Goal: Information Seeking & Learning: Learn about a topic

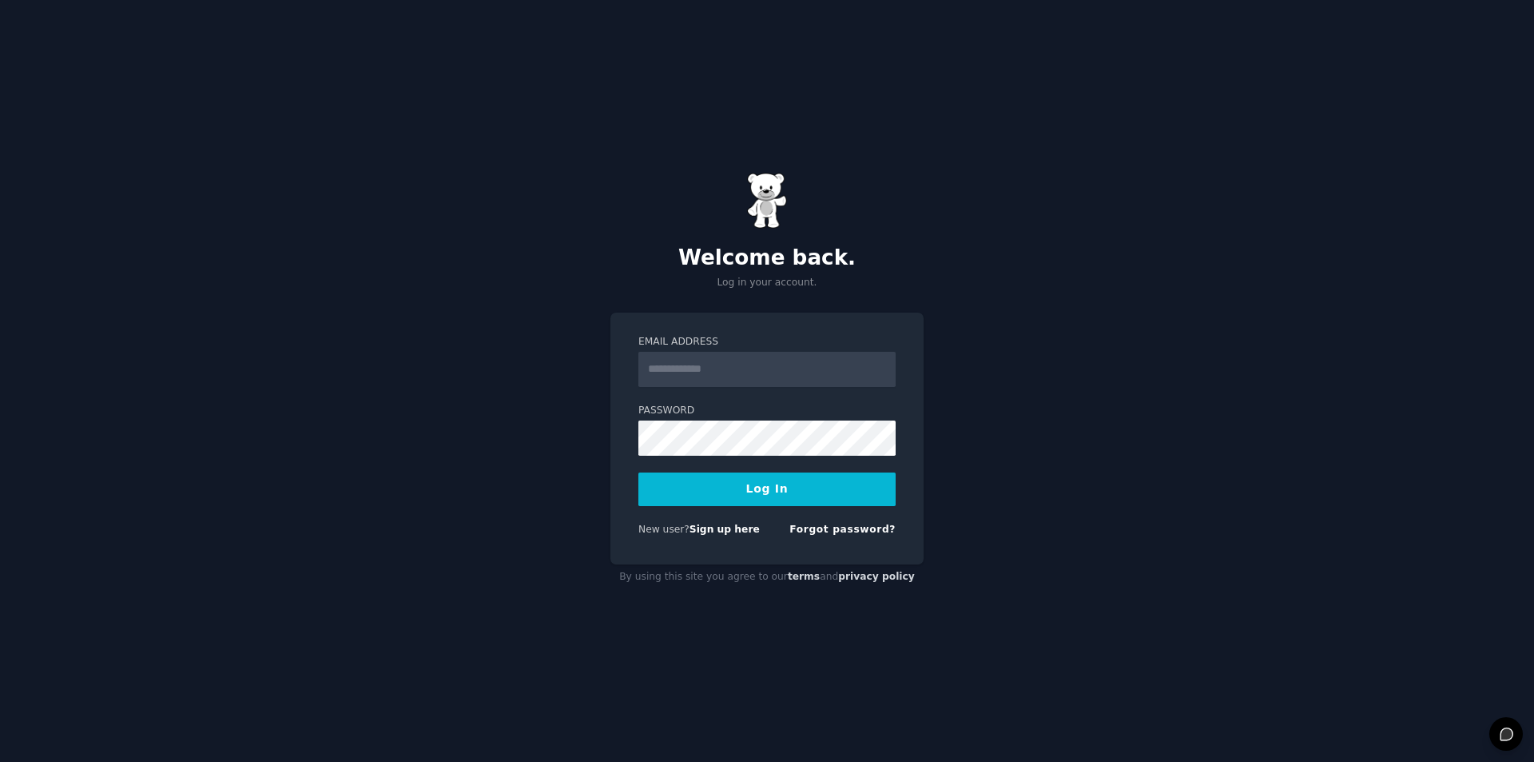
click at [689, 368] on input "Email Address" at bounding box center [766, 369] width 257 height 35
type input "**********"
click at [590, 444] on div "**********" at bounding box center [767, 381] width 1534 height 762
click at [719, 531] on link "Sign up here" at bounding box center [725, 528] width 70 height 11
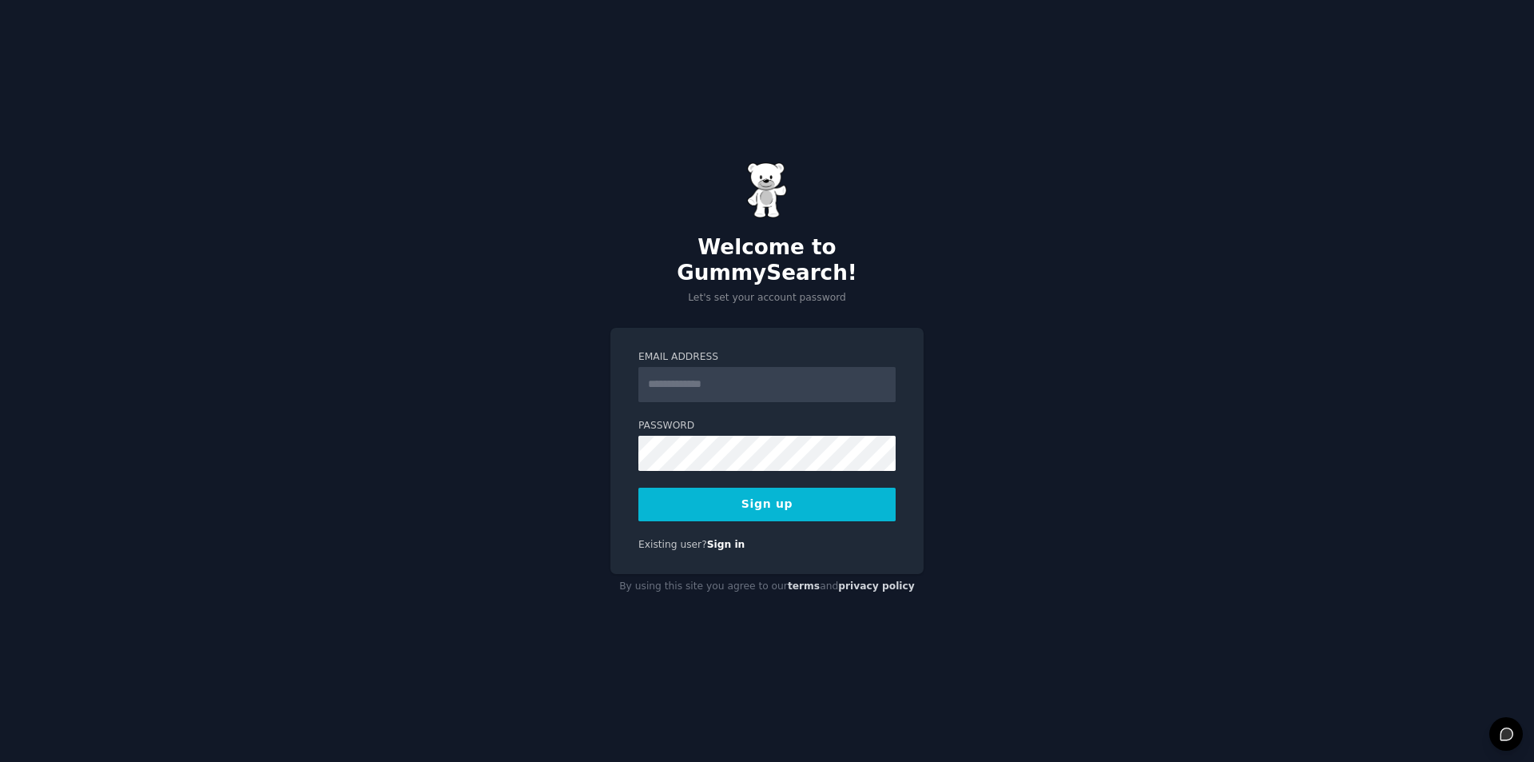
click at [685, 369] on input "Email Address" at bounding box center [766, 384] width 257 height 35
type input "**********"
click at [738, 491] on button "Sign up" at bounding box center [766, 504] width 257 height 34
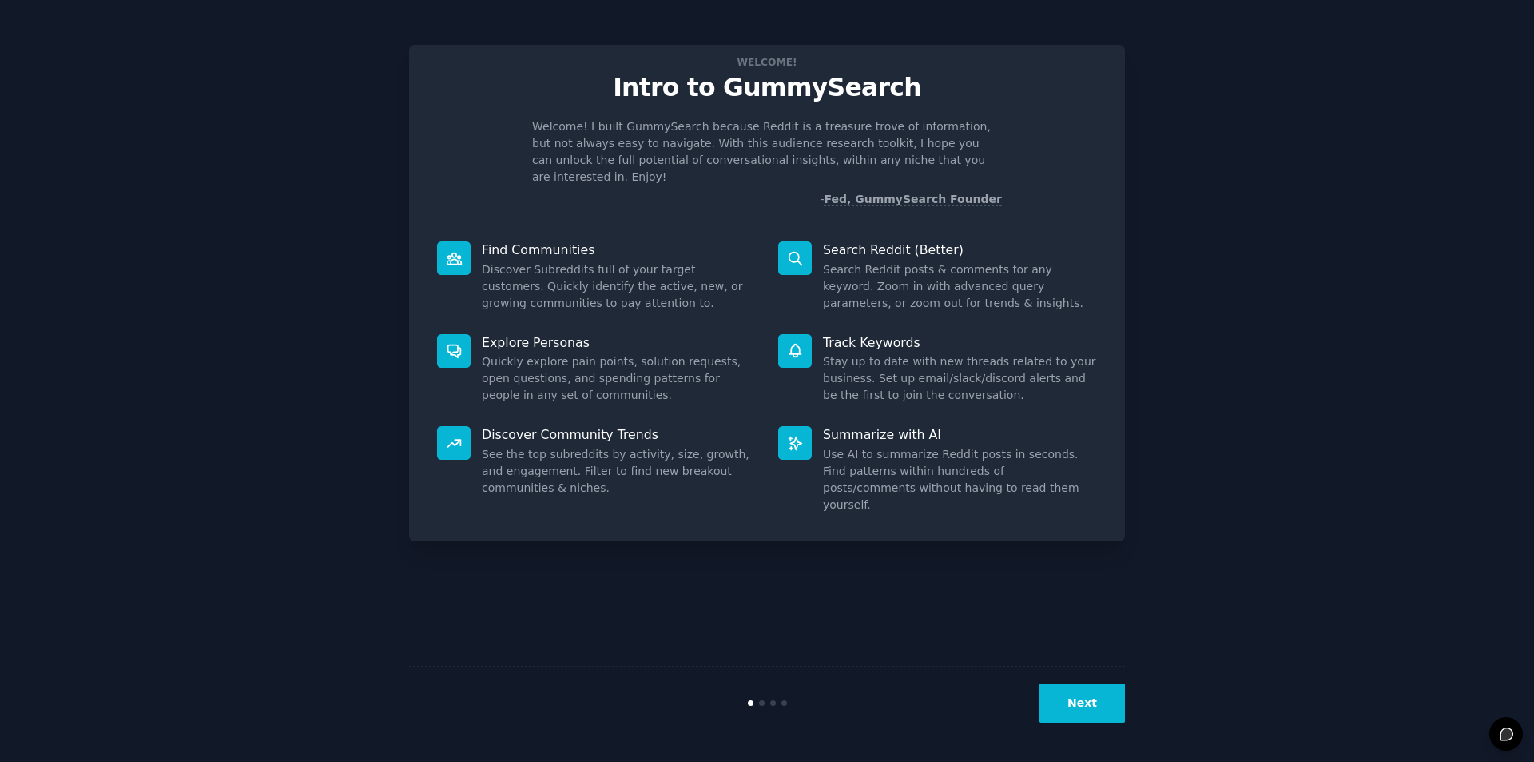
click at [1109, 705] on button "Next" at bounding box center [1083, 702] width 86 height 39
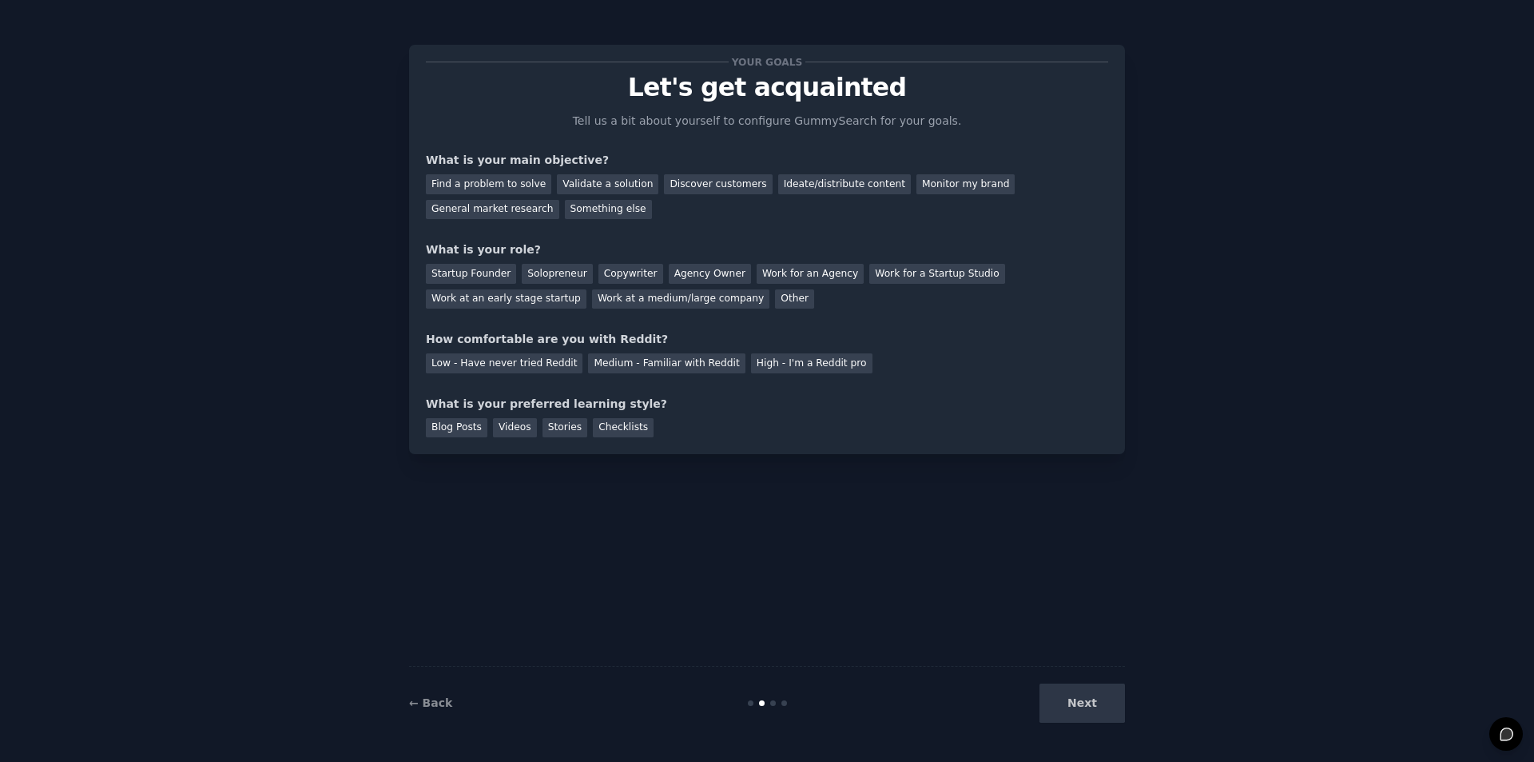
click at [1107, 705] on div "Next" at bounding box center [1005, 702] width 239 height 39
click at [1106, 699] on div "Next" at bounding box center [1005, 702] width 239 height 39
click at [482, 197] on div "Find a problem to solve Validate a solution Discover customers Ideate/distribut…" at bounding box center [767, 194] width 682 height 50
click at [565, 205] on div "Something else" at bounding box center [608, 210] width 87 height 20
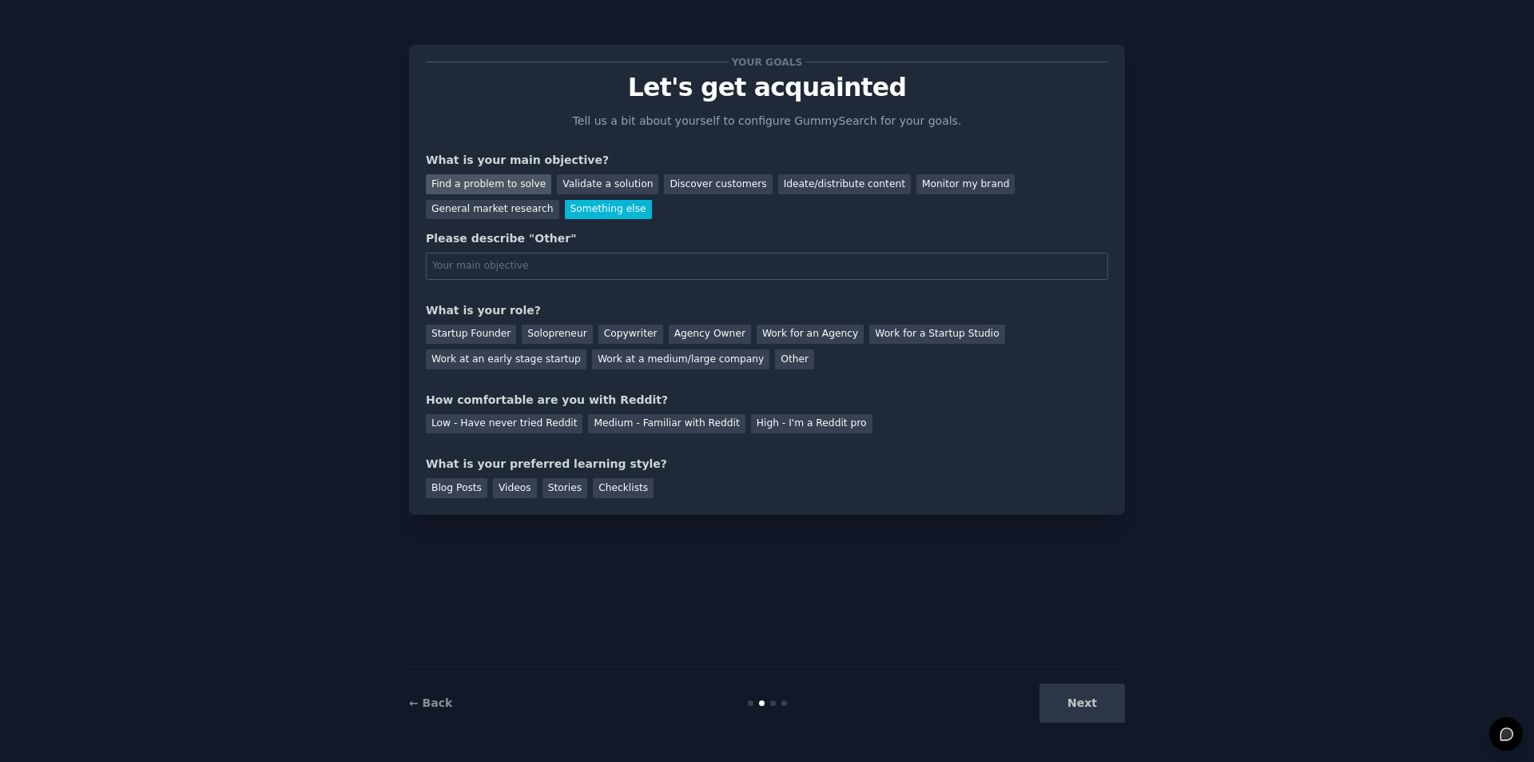
click at [520, 183] on div "Find a problem to solve" at bounding box center [488, 184] width 125 height 20
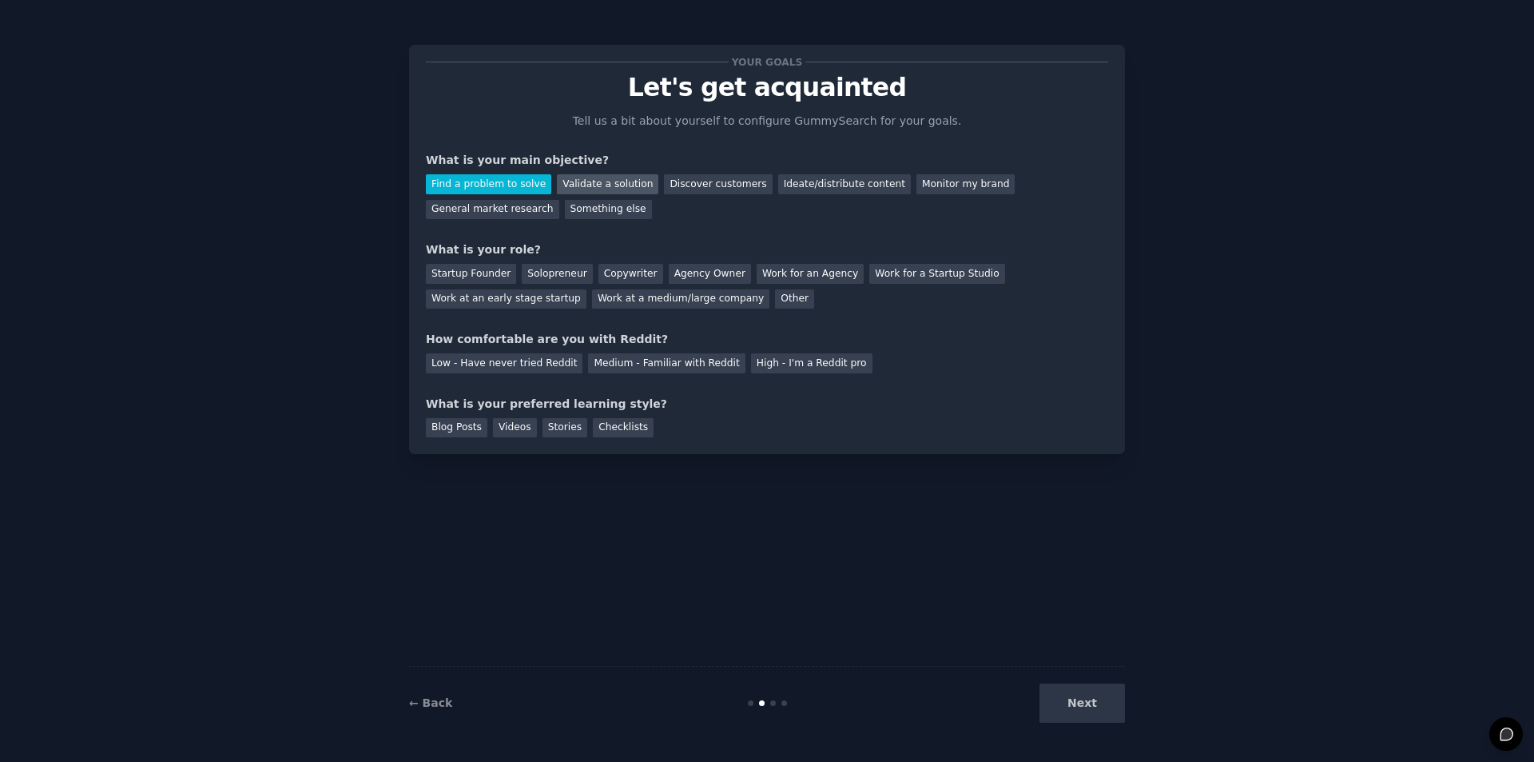
drag, startPoint x: 575, startPoint y: 189, endPoint x: 643, endPoint y: 193, distance: 68.0
click at [575, 189] on div "Validate a solution" at bounding box center [607, 184] width 101 height 20
click at [554, 272] on div "Solopreneur" at bounding box center [557, 274] width 70 height 20
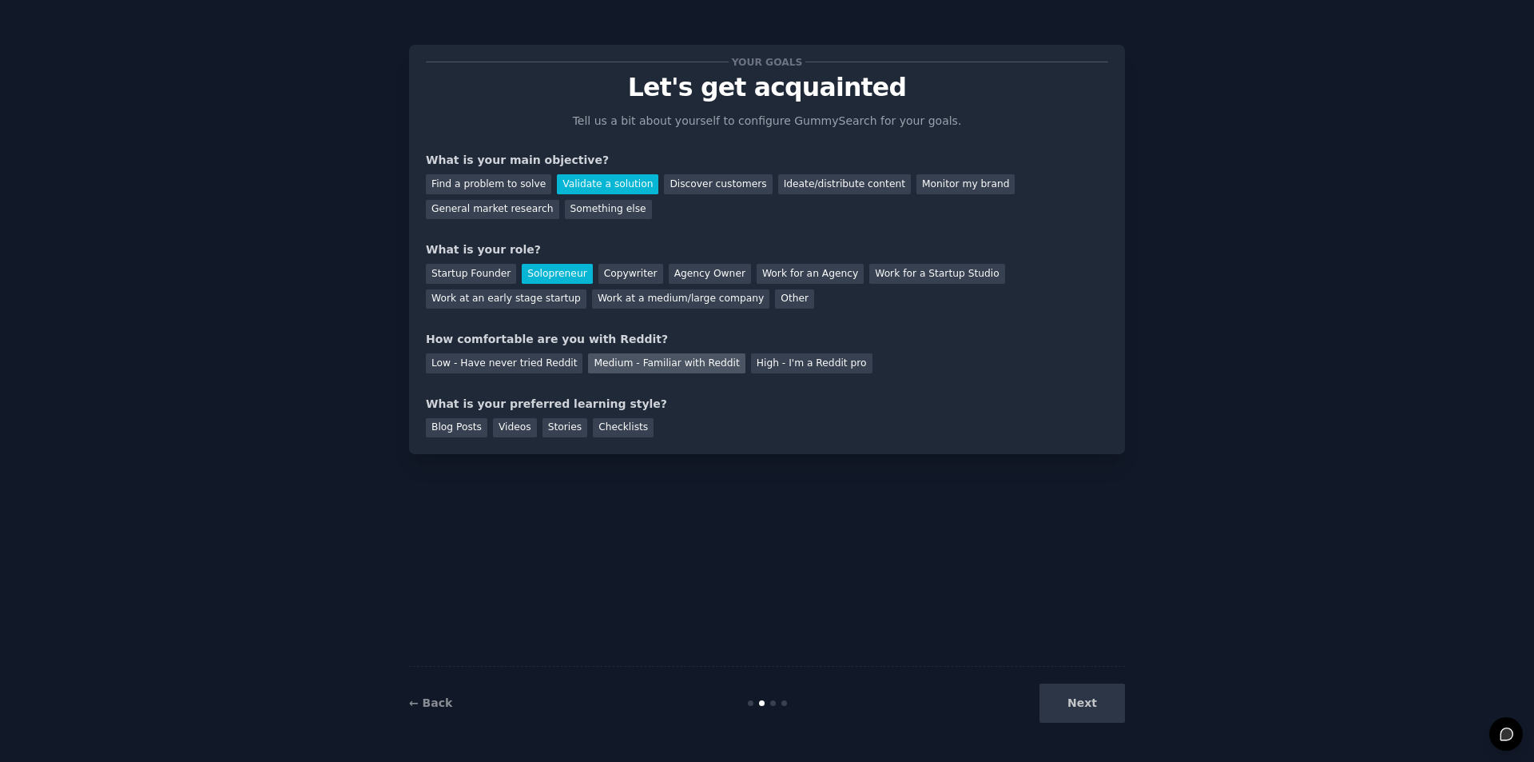
click at [634, 363] on div "Medium - Familiar with Reddit" at bounding box center [666, 363] width 157 height 20
click at [493, 425] on div "Videos" at bounding box center [515, 428] width 44 height 20
click at [444, 430] on div "Blog Posts" at bounding box center [457, 428] width 62 height 20
click at [495, 429] on div "Videos" at bounding box center [515, 428] width 44 height 20
click at [1099, 701] on button "Next" at bounding box center [1083, 702] width 86 height 39
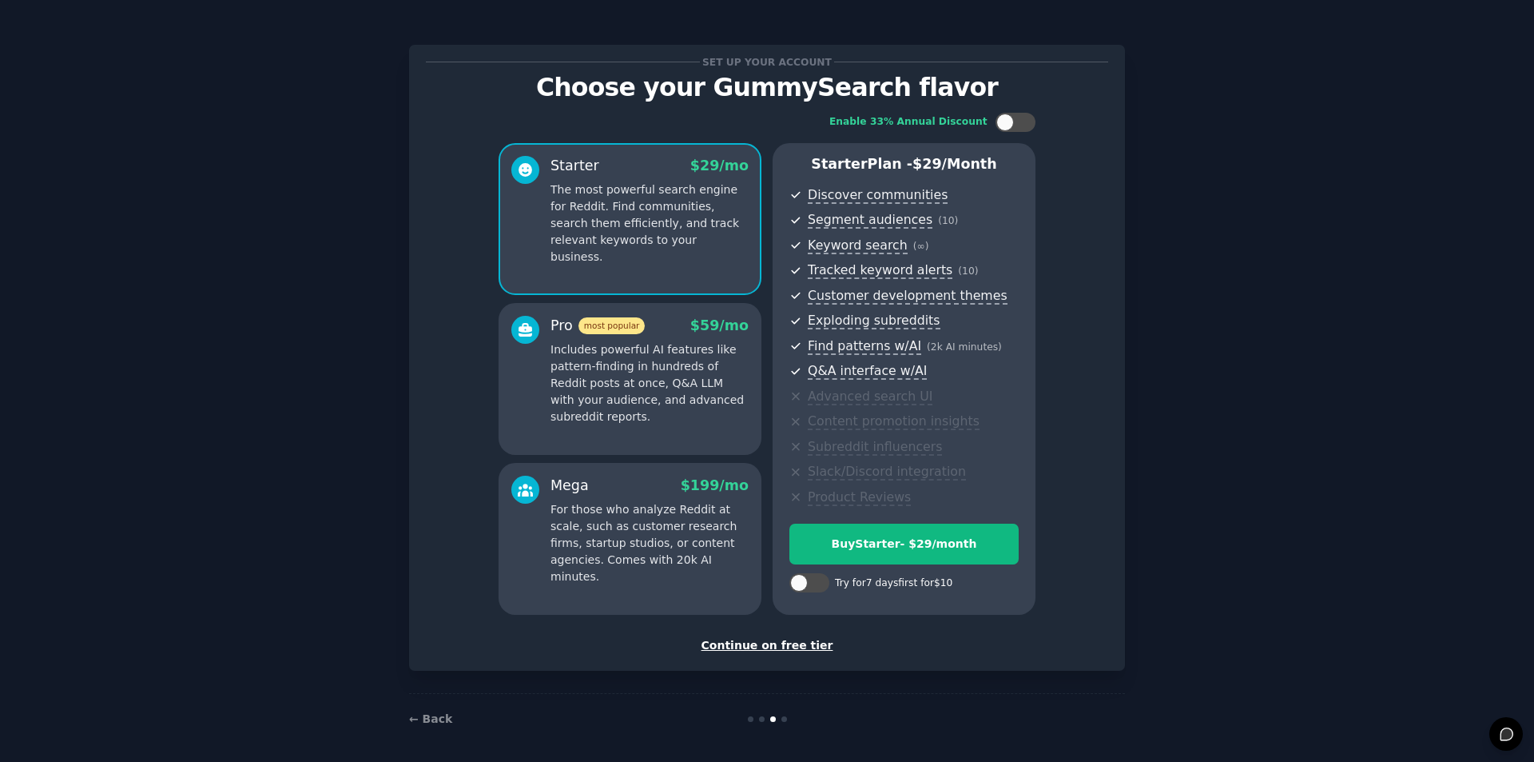
click at [787, 650] on div "Continue on free tier" at bounding box center [767, 645] width 682 height 17
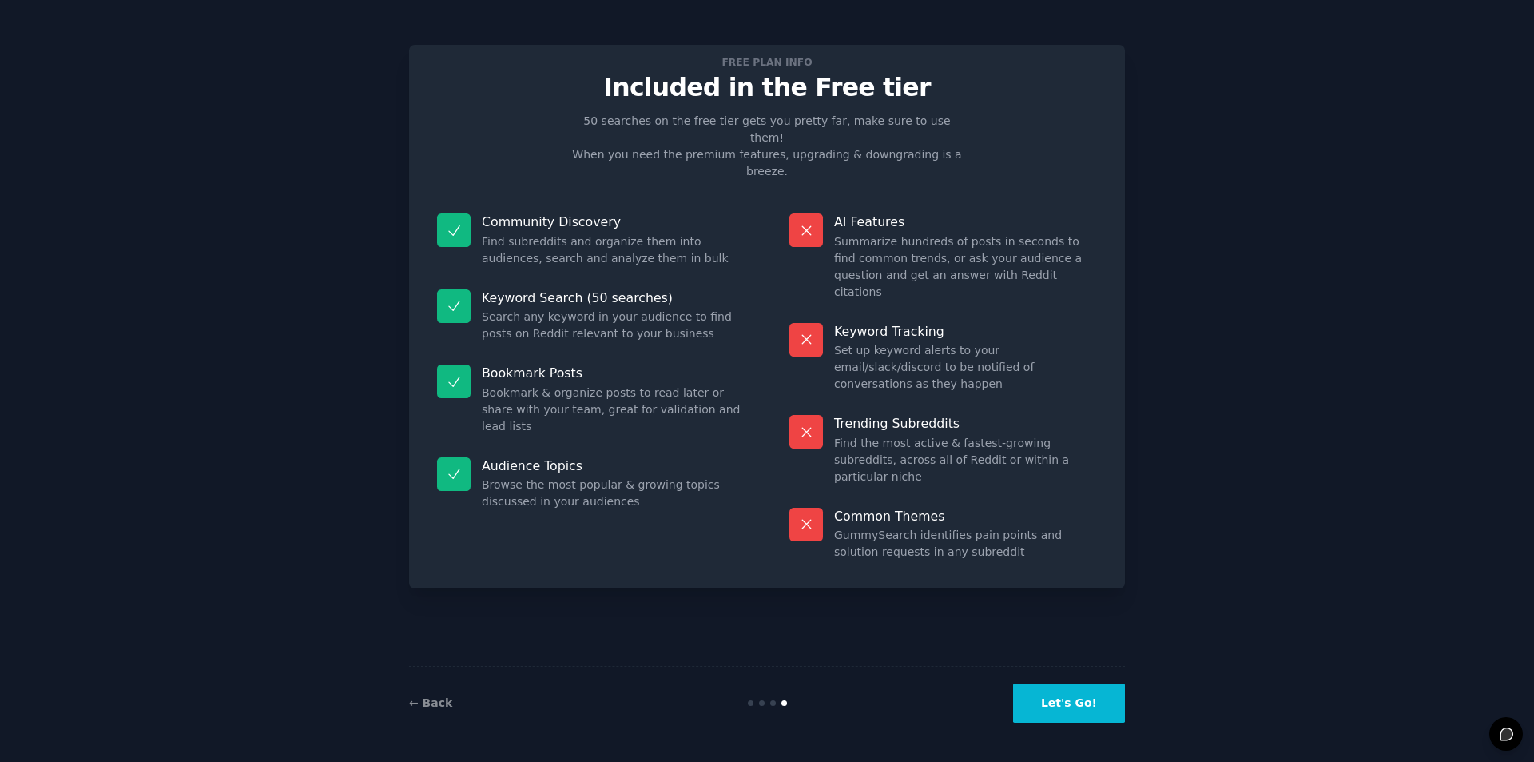
click at [1079, 700] on button "Let's Go!" at bounding box center [1069, 702] width 112 height 39
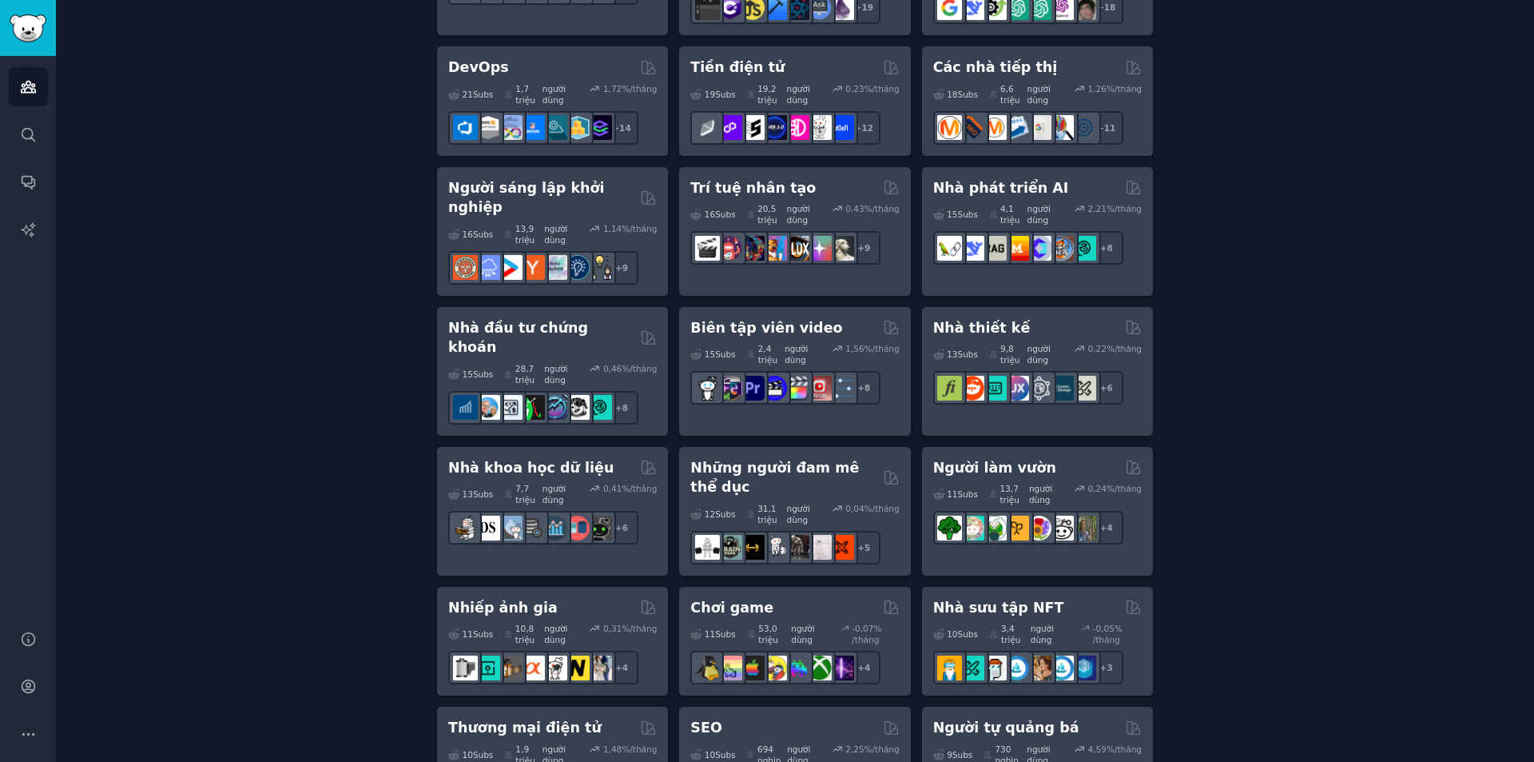
scroll to position [559, 0]
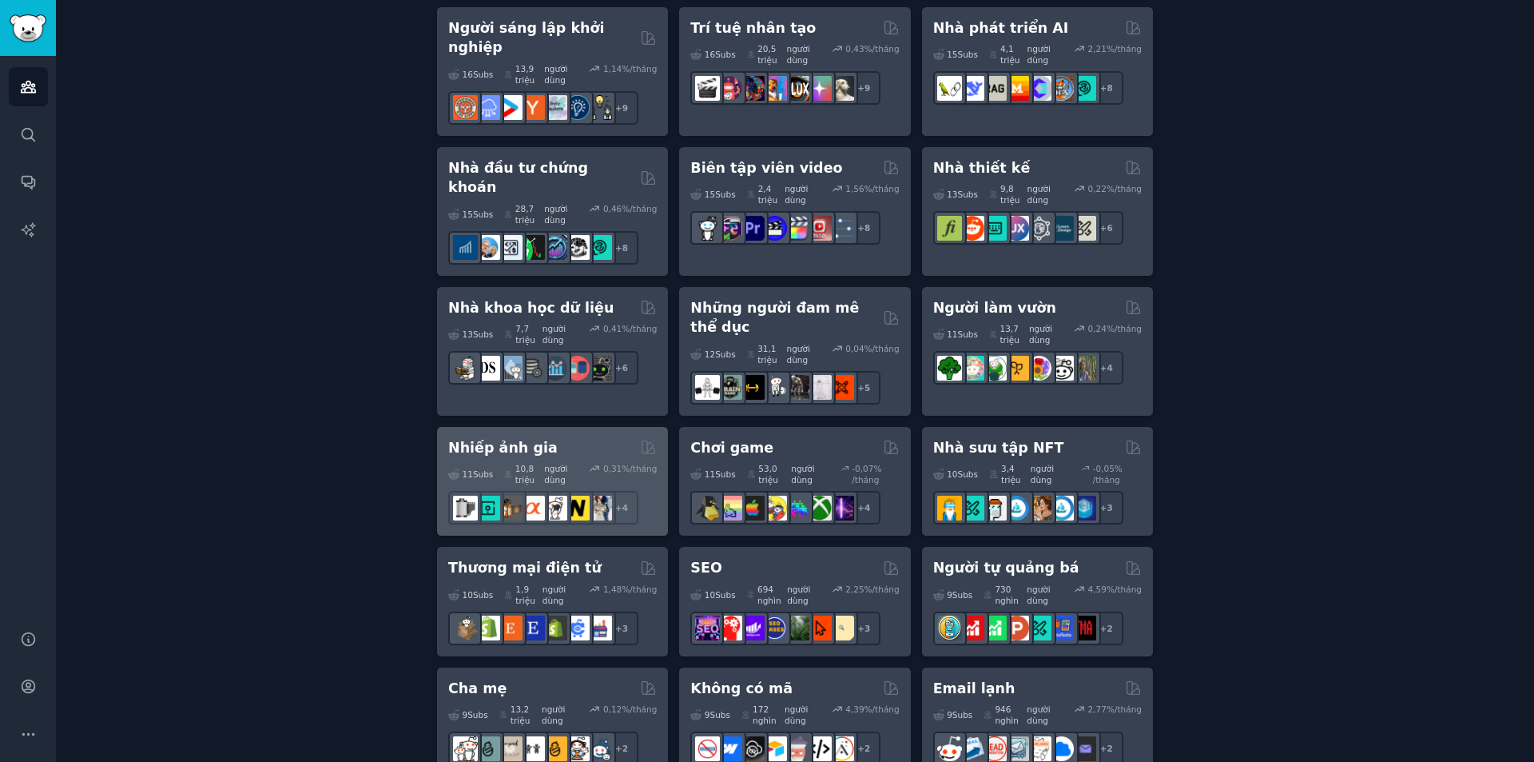
click at [481, 440] on font "Nhiếp ảnh gia" at bounding box center [502, 448] width 109 height 16
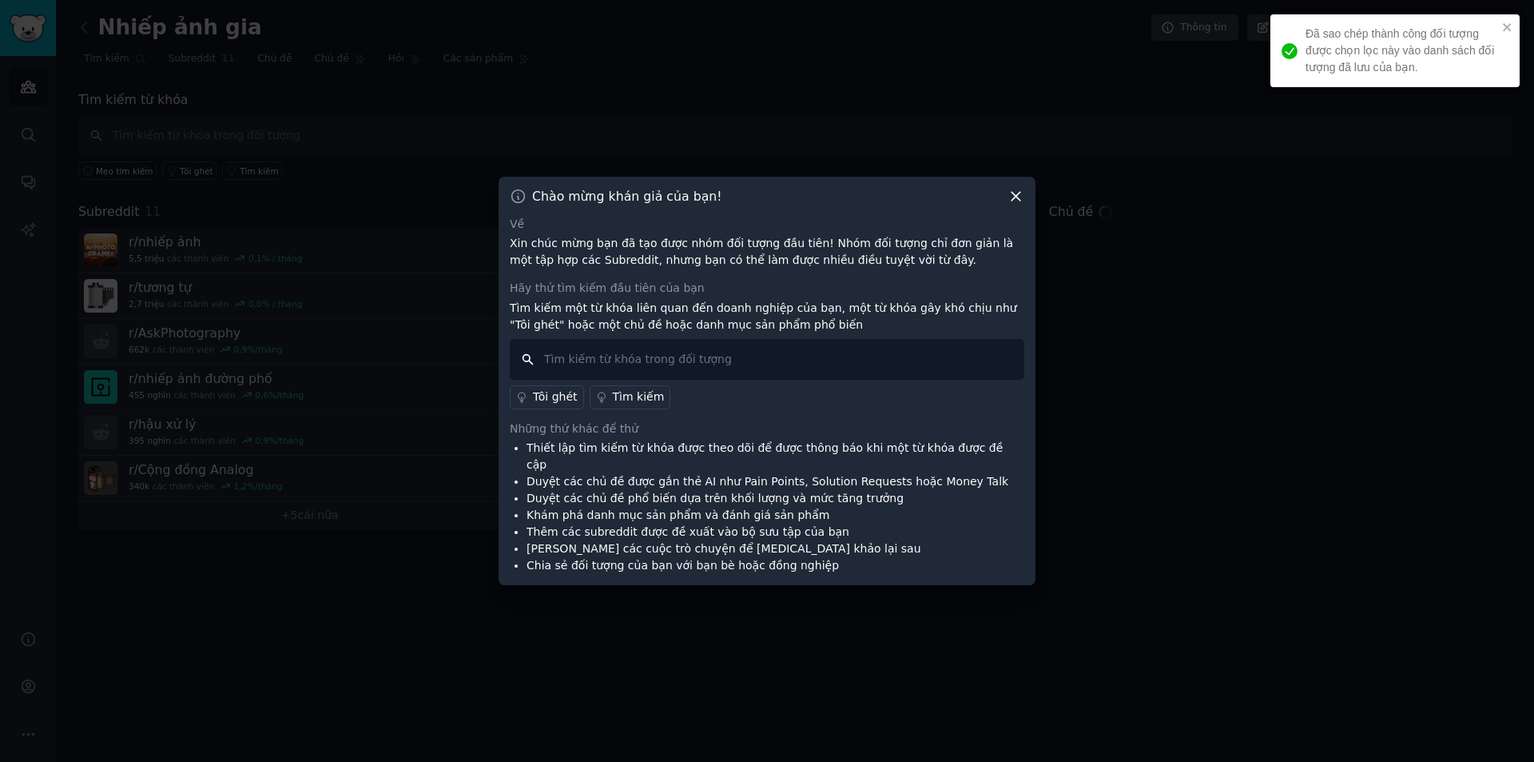
click at [698, 364] on input "text" at bounding box center [767, 359] width 515 height 41
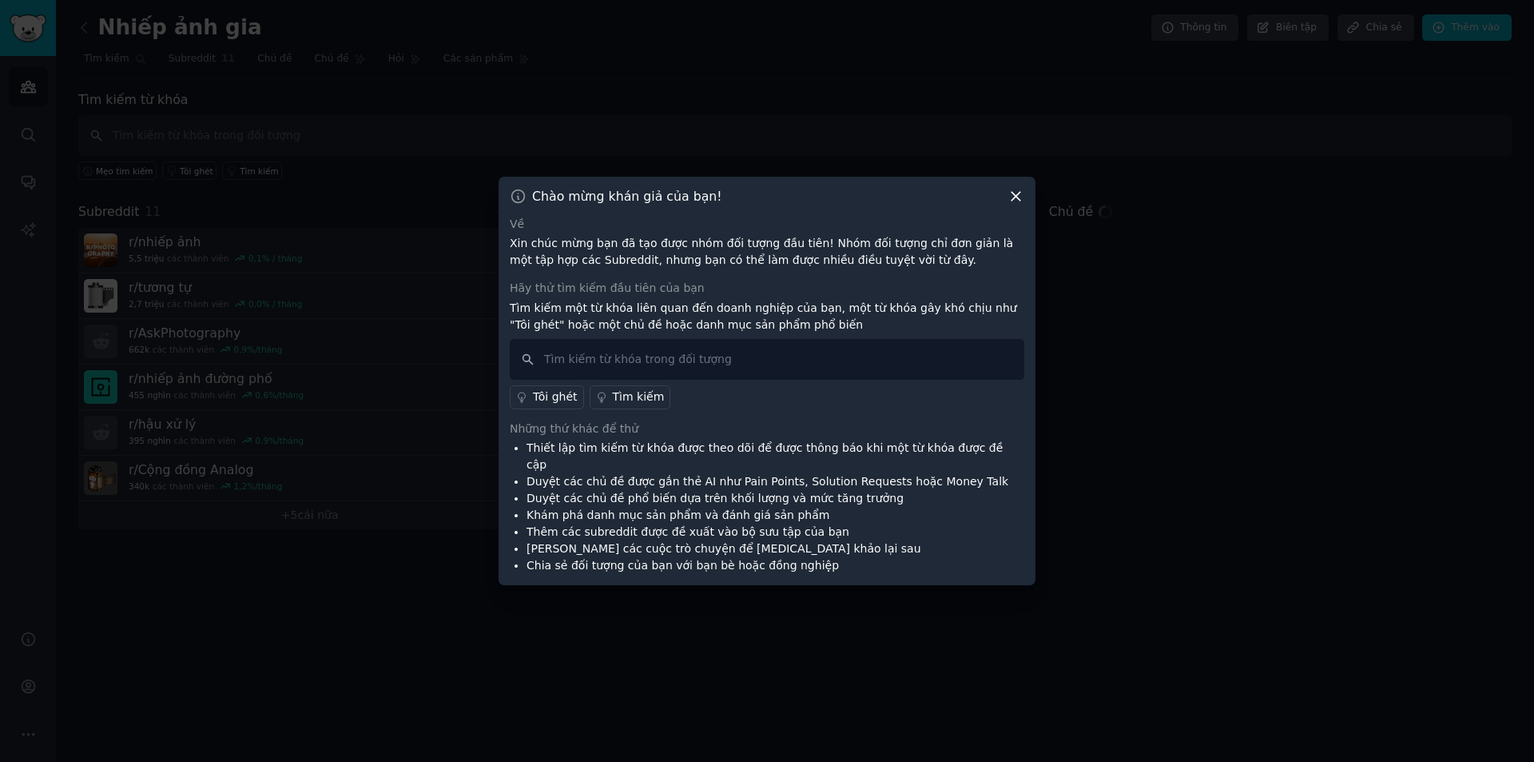
click at [1019, 201] on icon at bounding box center [1016, 196] width 9 height 9
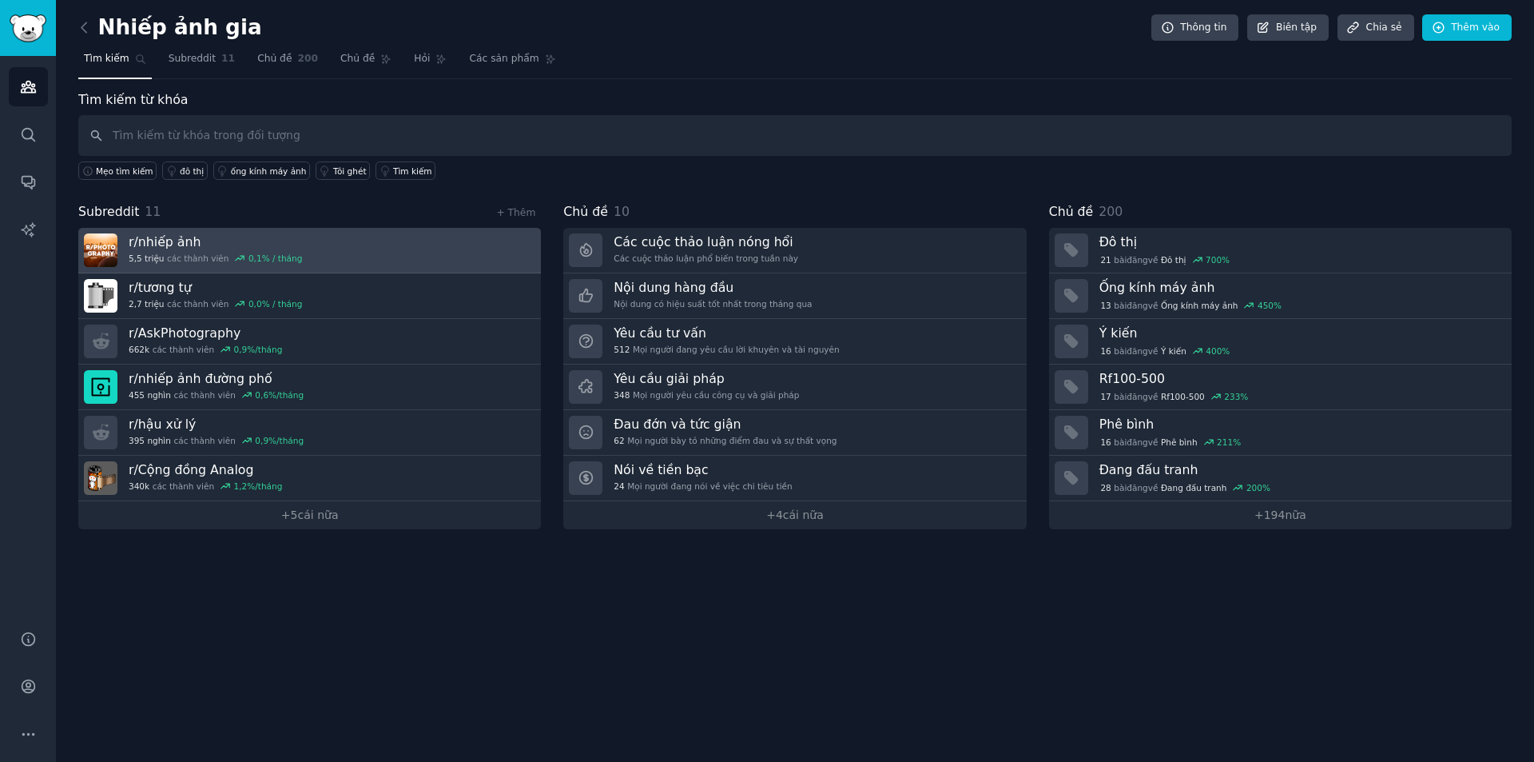
click at [385, 249] on link "r/ nhiếp ảnh 5,5 triệu các thành viên 0,1 % / tháng" at bounding box center [309, 251] width 463 height 46
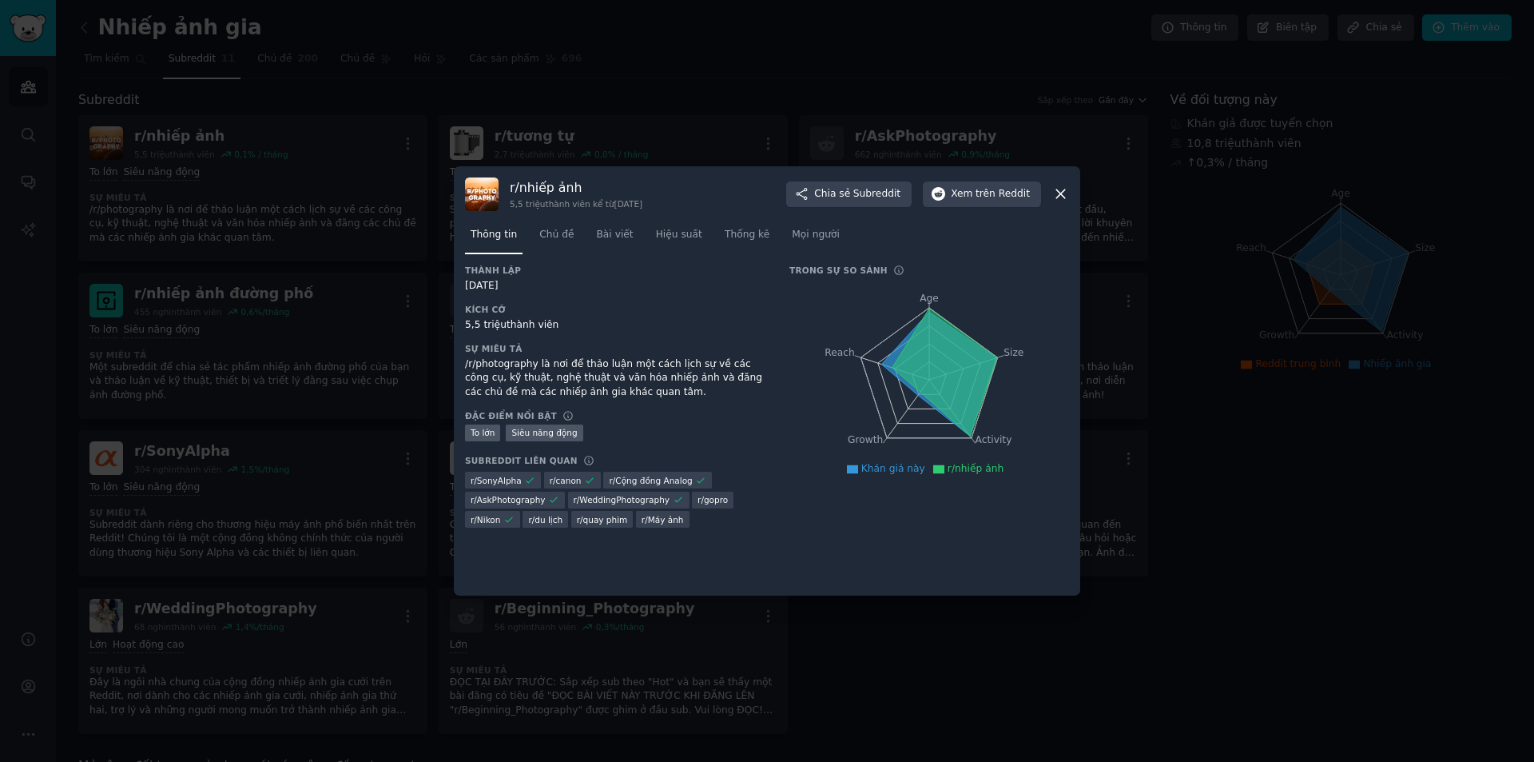
click at [1067, 191] on icon at bounding box center [1060, 193] width 17 height 17
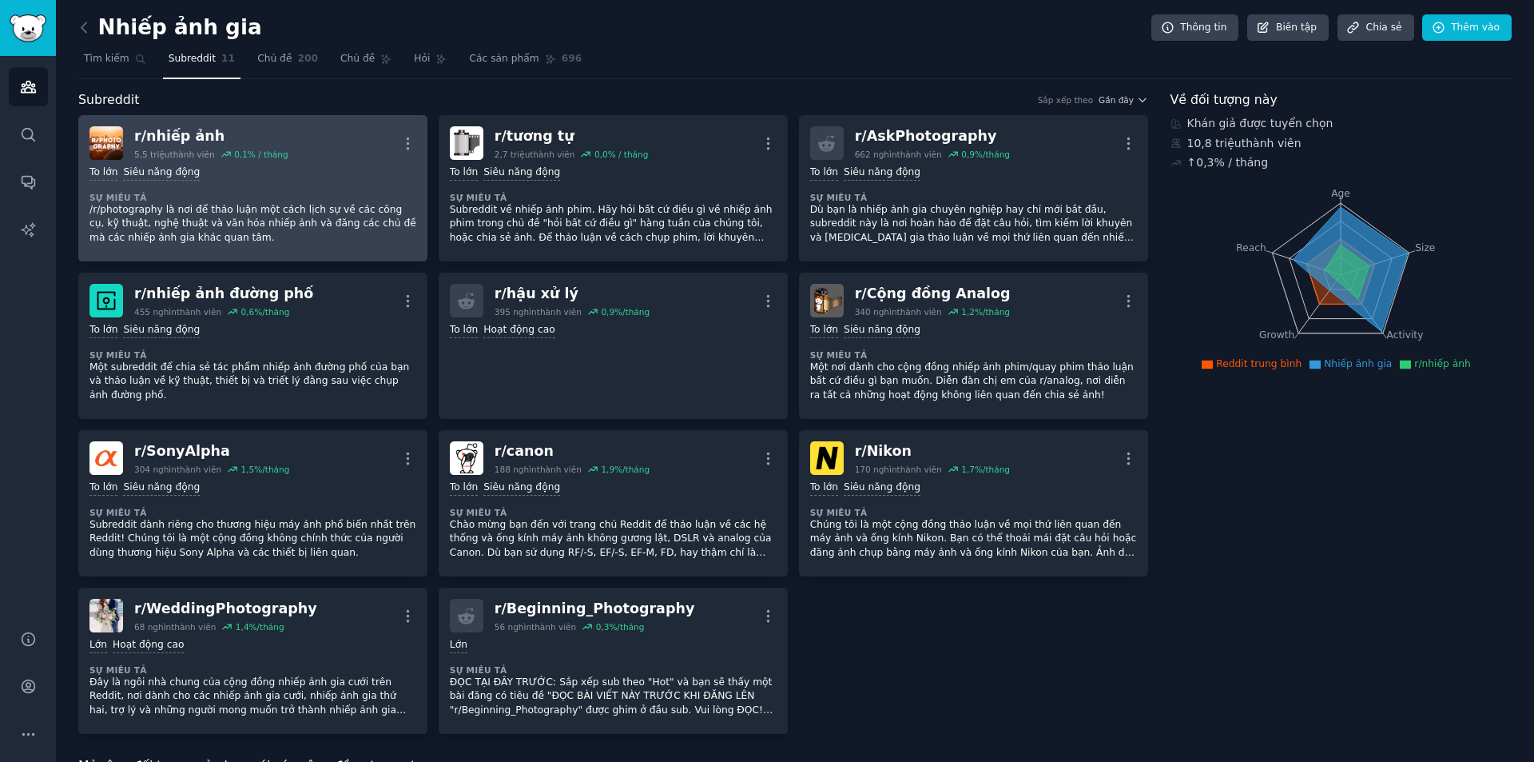
click at [245, 196] on dt "Sự miêu tả" at bounding box center [253, 197] width 327 height 11
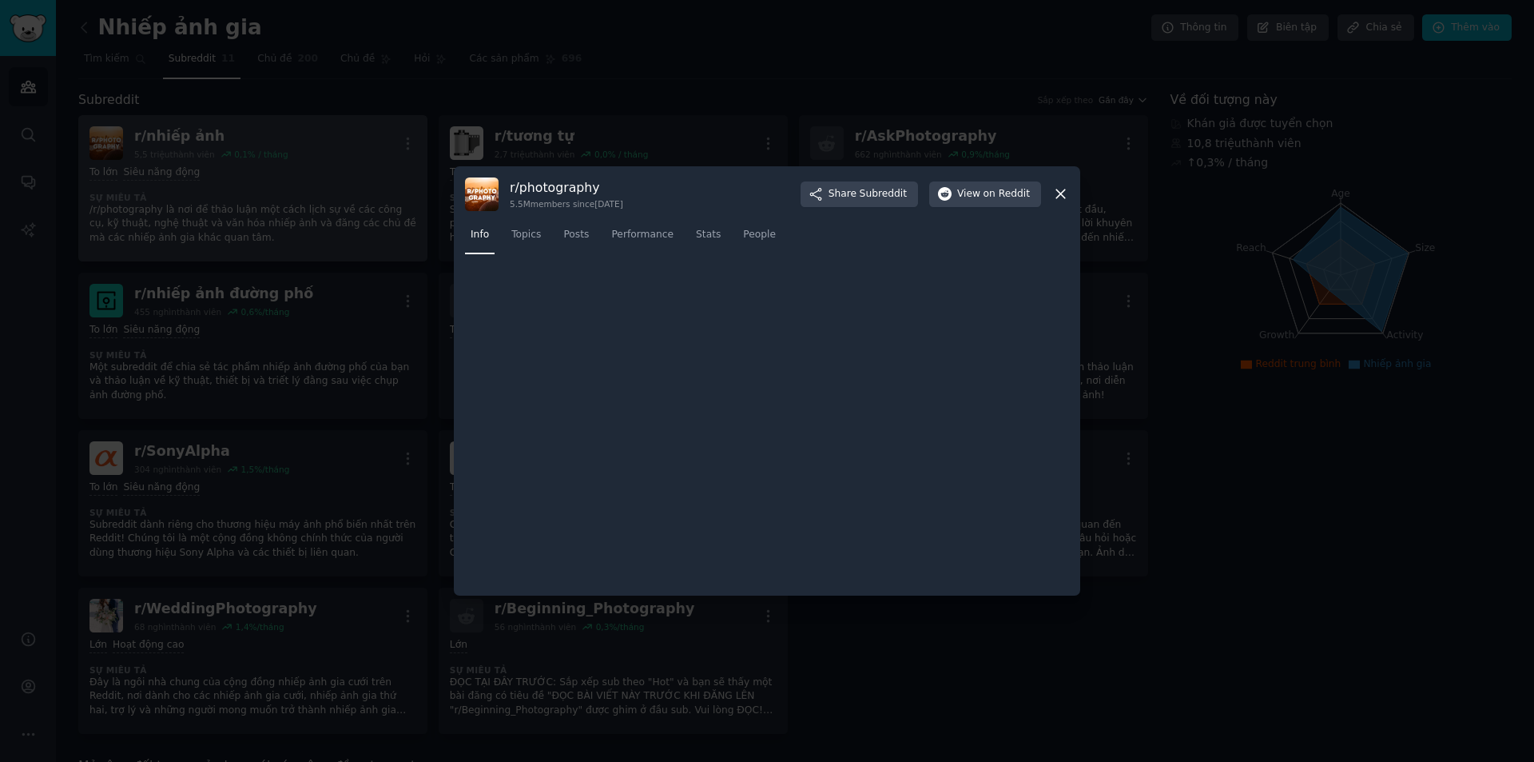
click at [245, 196] on div at bounding box center [767, 381] width 1534 height 762
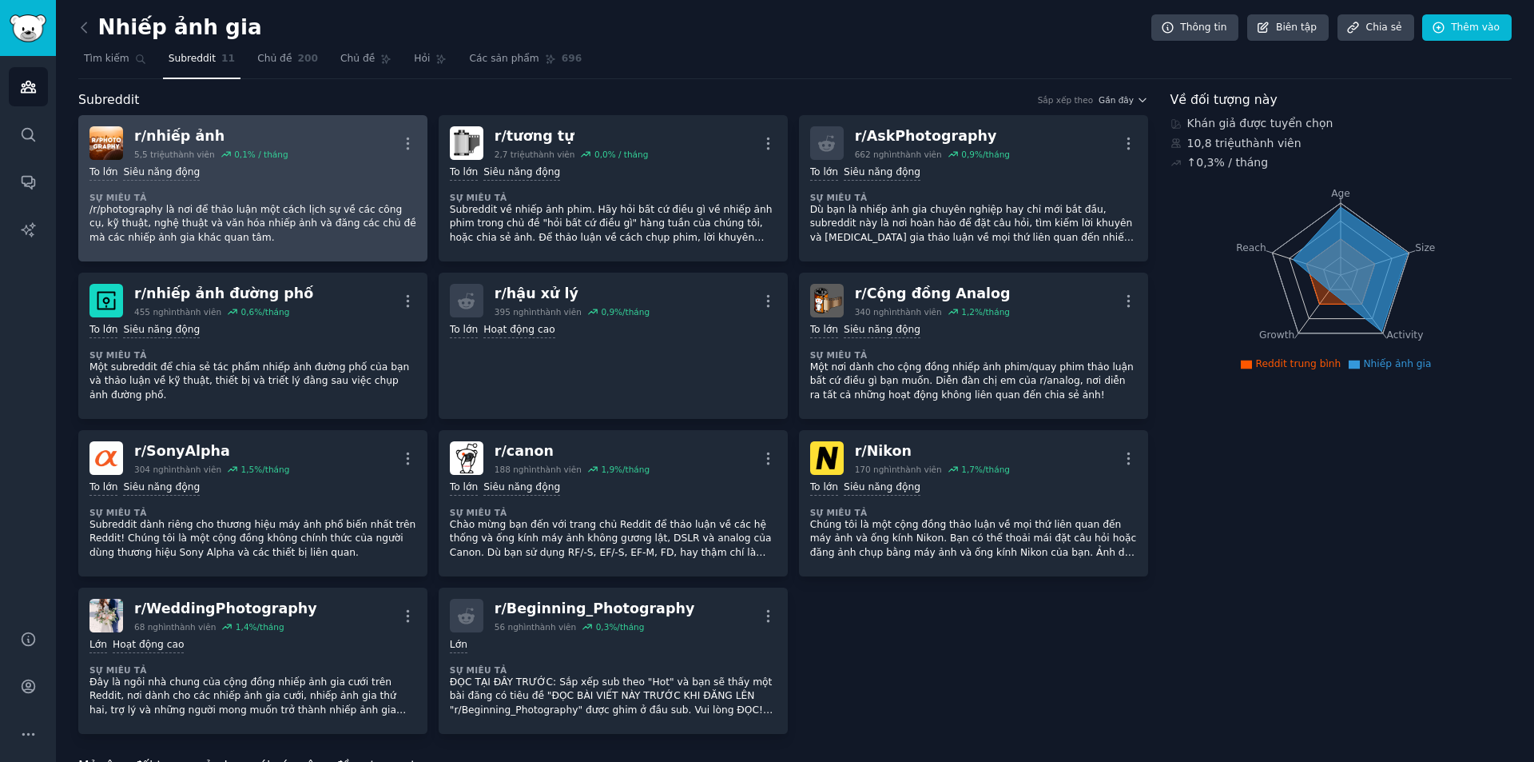
click at [245, 196] on dt "Sự miêu tả" at bounding box center [253, 197] width 327 height 11
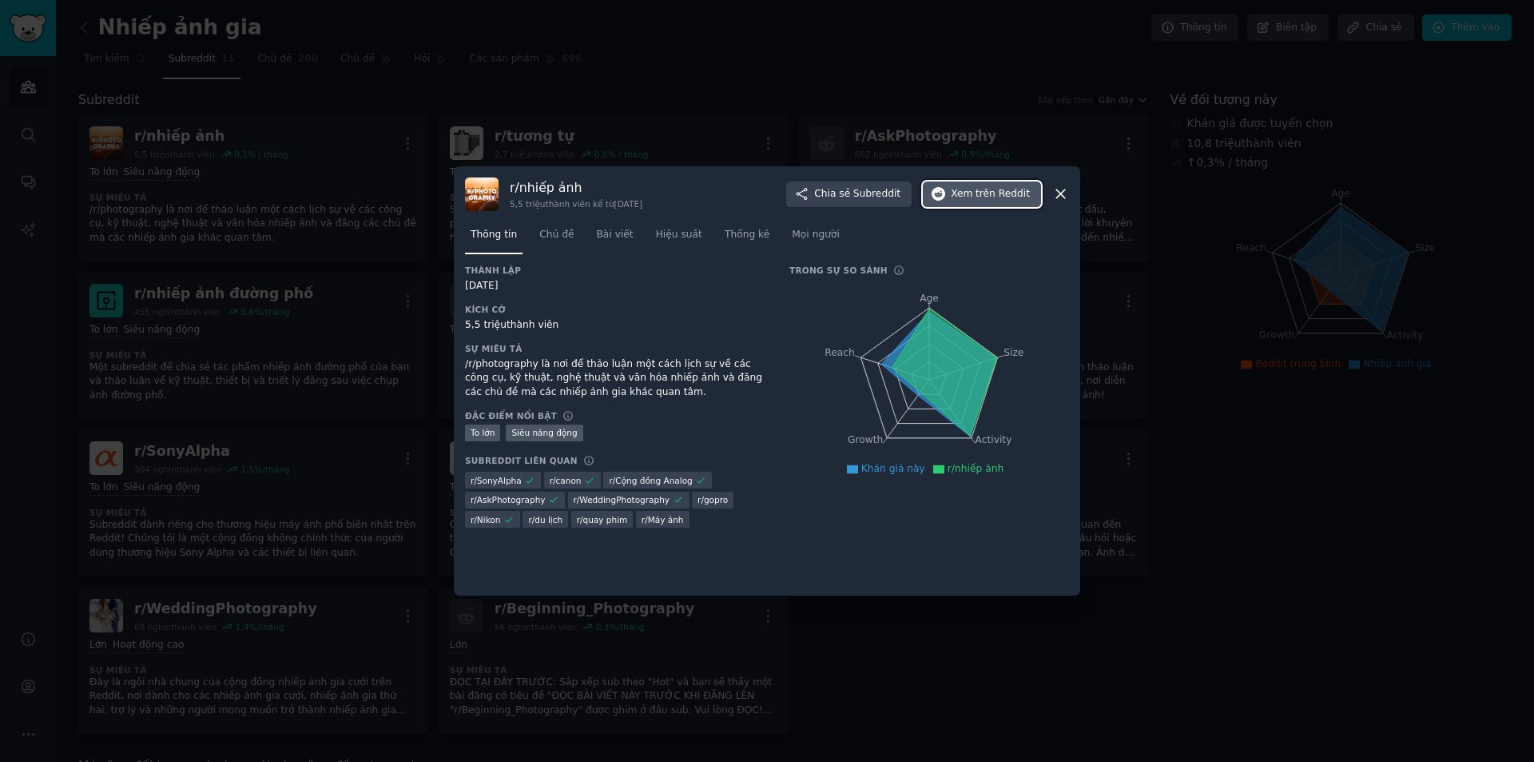
click at [964, 195] on font "Xem" at bounding box center [962, 193] width 22 height 11
